Goal: Task Accomplishment & Management: Use online tool/utility

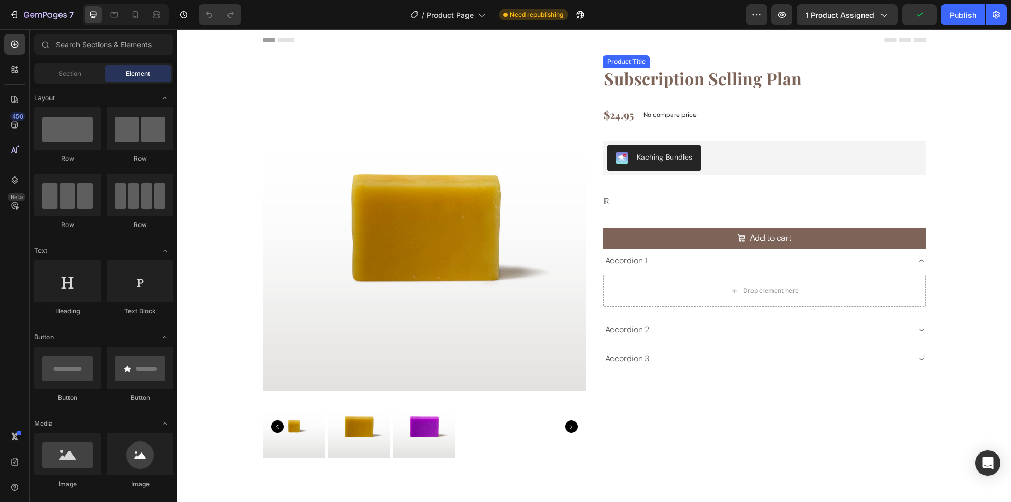
click at [845, 72] on h1 "Subscription Selling Plan" at bounding box center [764, 78] width 323 height 21
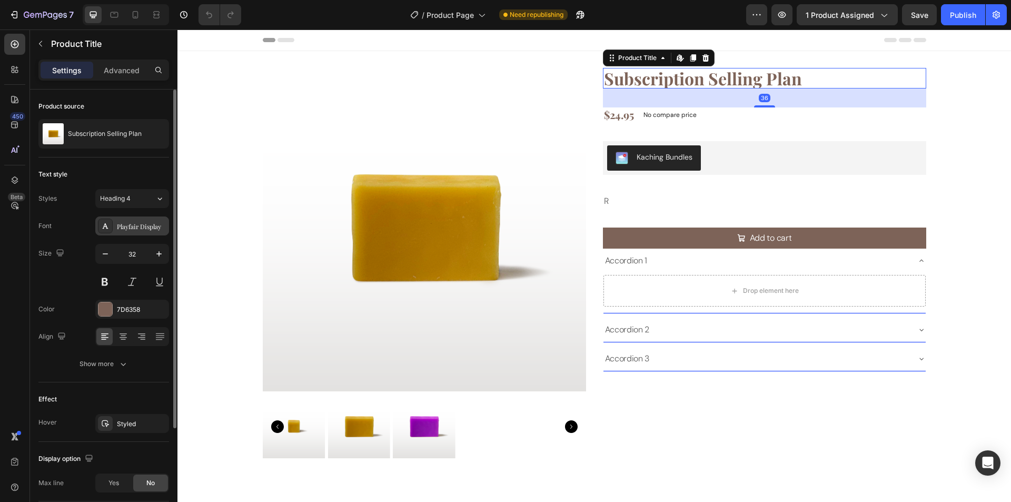
click at [131, 227] on div "Playfair Display" at bounding box center [142, 226] width 50 height 9
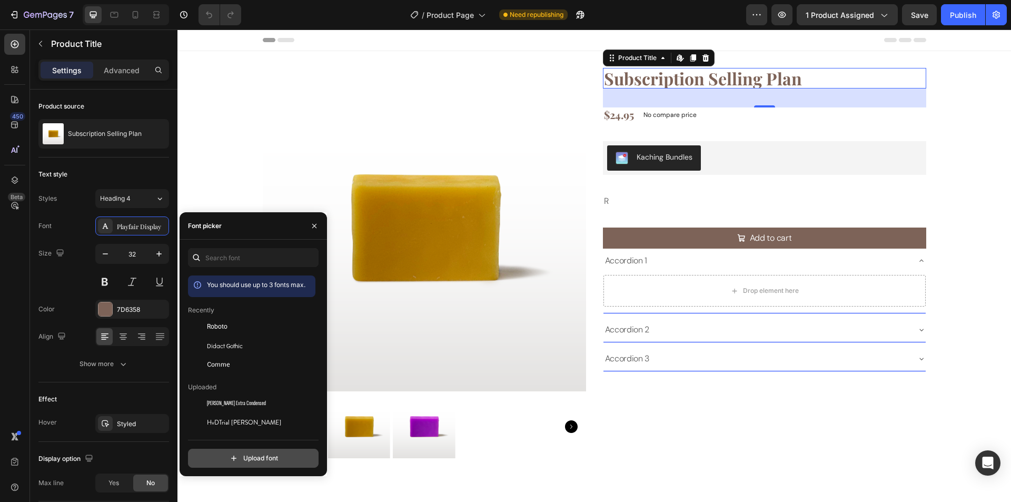
click at [255, 463] on input "file" at bounding box center [275, 458] width 263 height 18
type input "C:\fakepath\RobotoFlex-VariableFont_GRAD,XOPQ,XTRA,YOPQ,YTAS,YTDE,YTFI,YTLC,YTU…"
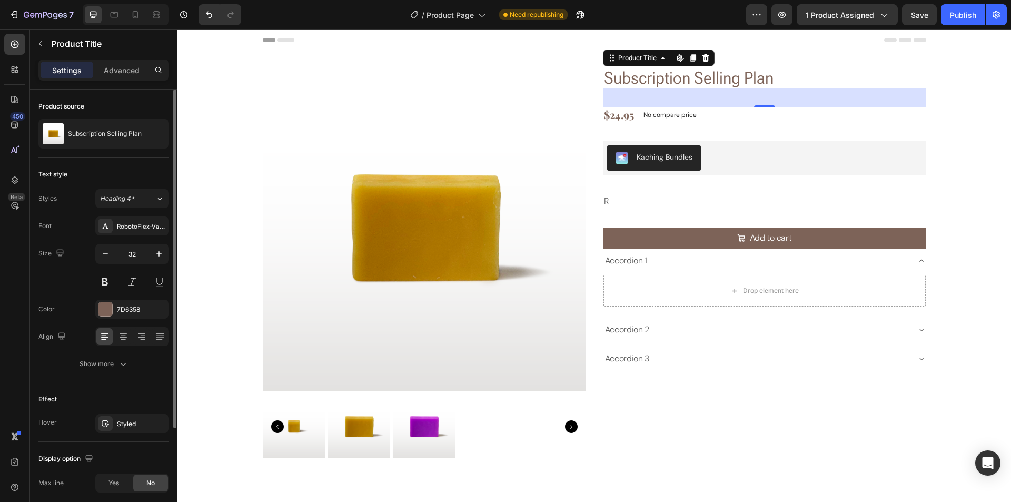
click at [70, 284] on div "Size 32" at bounding box center [103, 267] width 131 height 47
click at [99, 442] on div "Text style Styles Heading 4* Font RobotoFlex-VariableFont_GRADXOPQXTRAYOPQYTASY…" at bounding box center [103, 472] width 131 height 60
click at [99, 371] on button "Show more" at bounding box center [103, 364] width 131 height 19
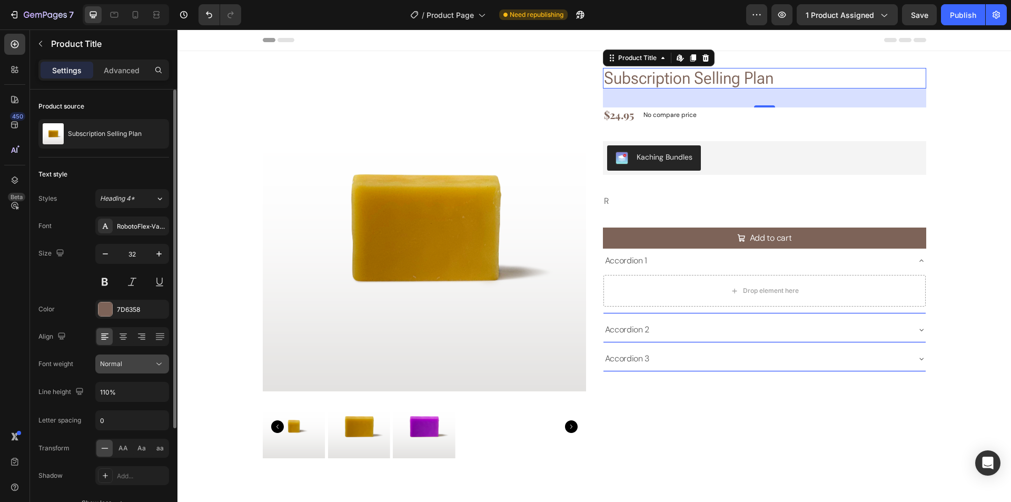
click at [121, 370] on button "Normal" at bounding box center [132, 364] width 74 height 19
click at [63, 281] on div "Size 32" at bounding box center [103, 267] width 131 height 47
